Goal: Complete application form

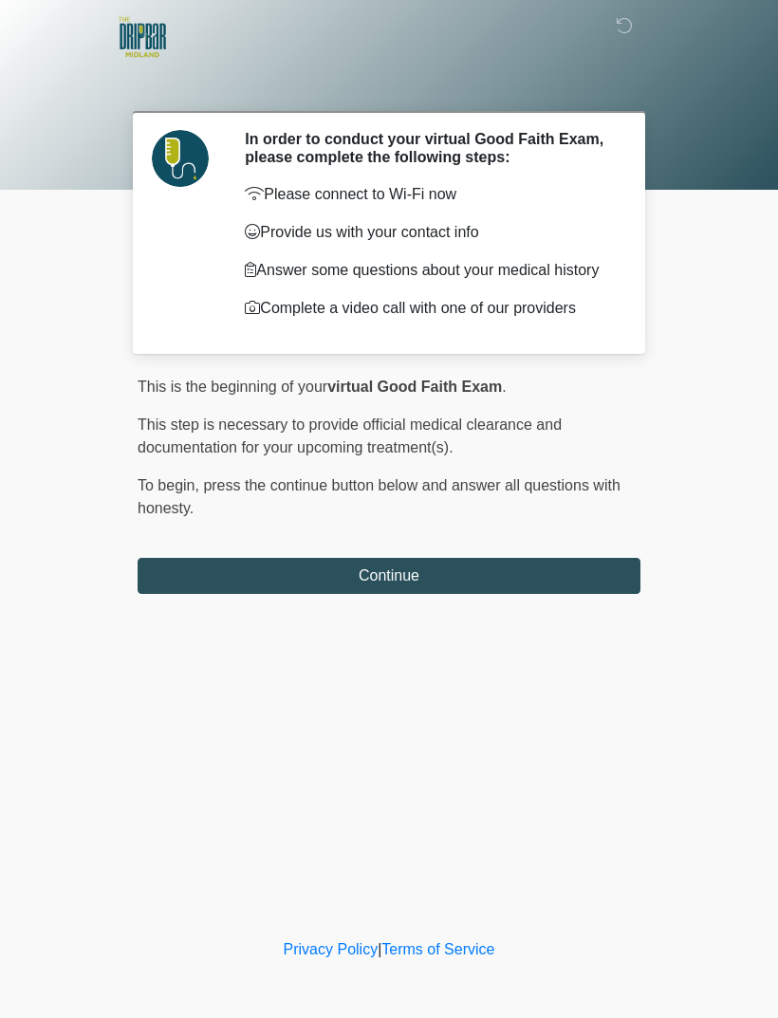
click at [528, 585] on button "Continue" at bounding box center [389, 576] width 503 height 36
click at [454, 592] on button "Continue" at bounding box center [389, 576] width 503 height 36
click at [424, 580] on button "Continue" at bounding box center [389, 576] width 503 height 36
click at [417, 588] on button "Continue" at bounding box center [389, 576] width 503 height 36
click at [418, 583] on button "Continue" at bounding box center [389, 576] width 503 height 36
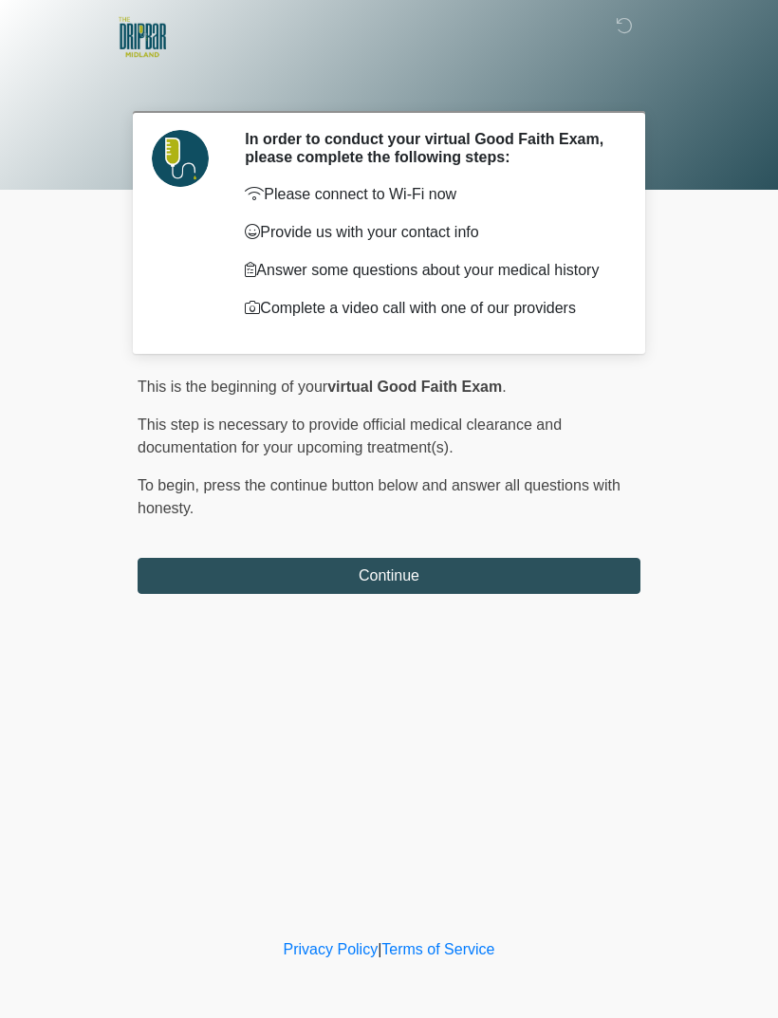
click at [191, 584] on button "Continue" at bounding box center [389, 576] width 503 height 36
click at [188, 573] on button "Continue" at bounding box center [389, 576] width 503 height 36
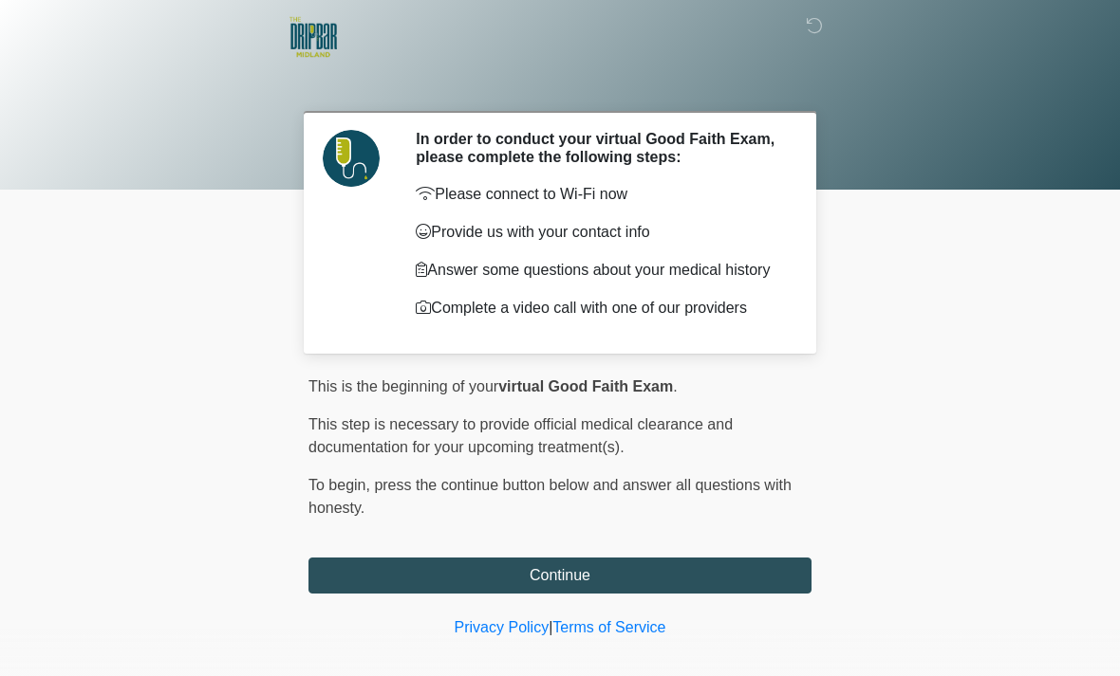
click at [752, 592] on button "Continue" at bounding box center [559, 576] width 503 height 36
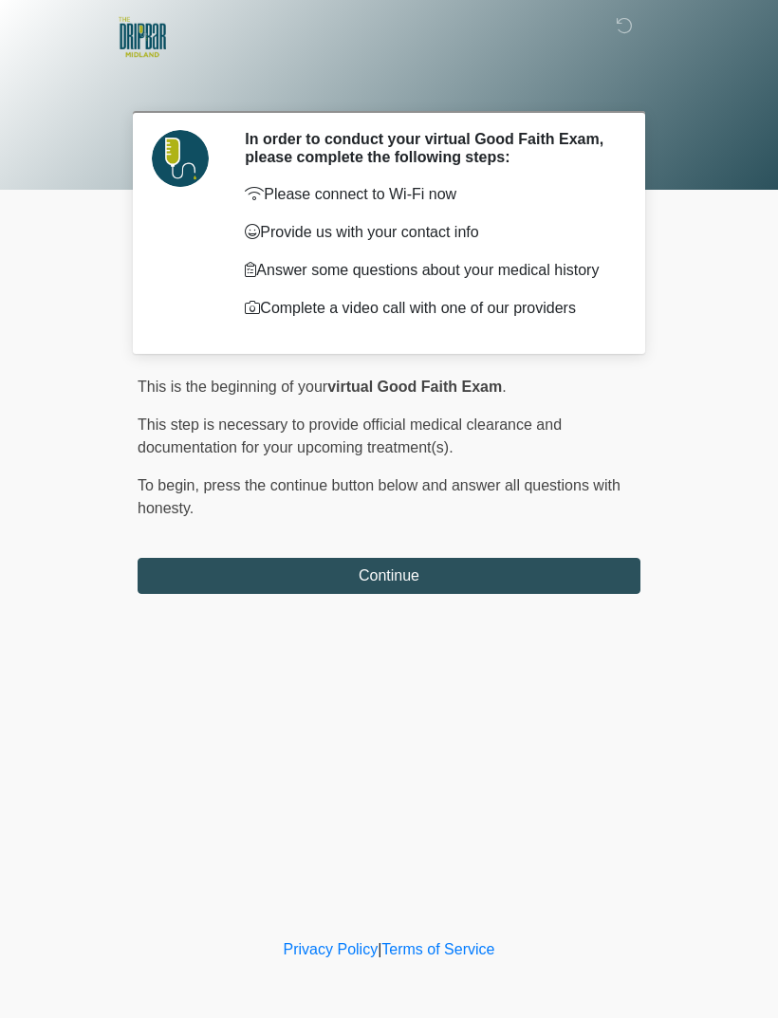
click at [578, 581] on button "Continue" at bounding box center [389, 576] width 503 height 36
click at [571, 579] on button "Continue" at bounding box center [389, 576] width 503 height 36
click at [545, 568] on button "Continue" at bounding box center [389, 576] width 503 height 36
click at [554, 568] on button "Continue" at bounding box center [389, 576] width 503 height 36
